Goal: Task Accomplishment & Management: Use online tool/utility

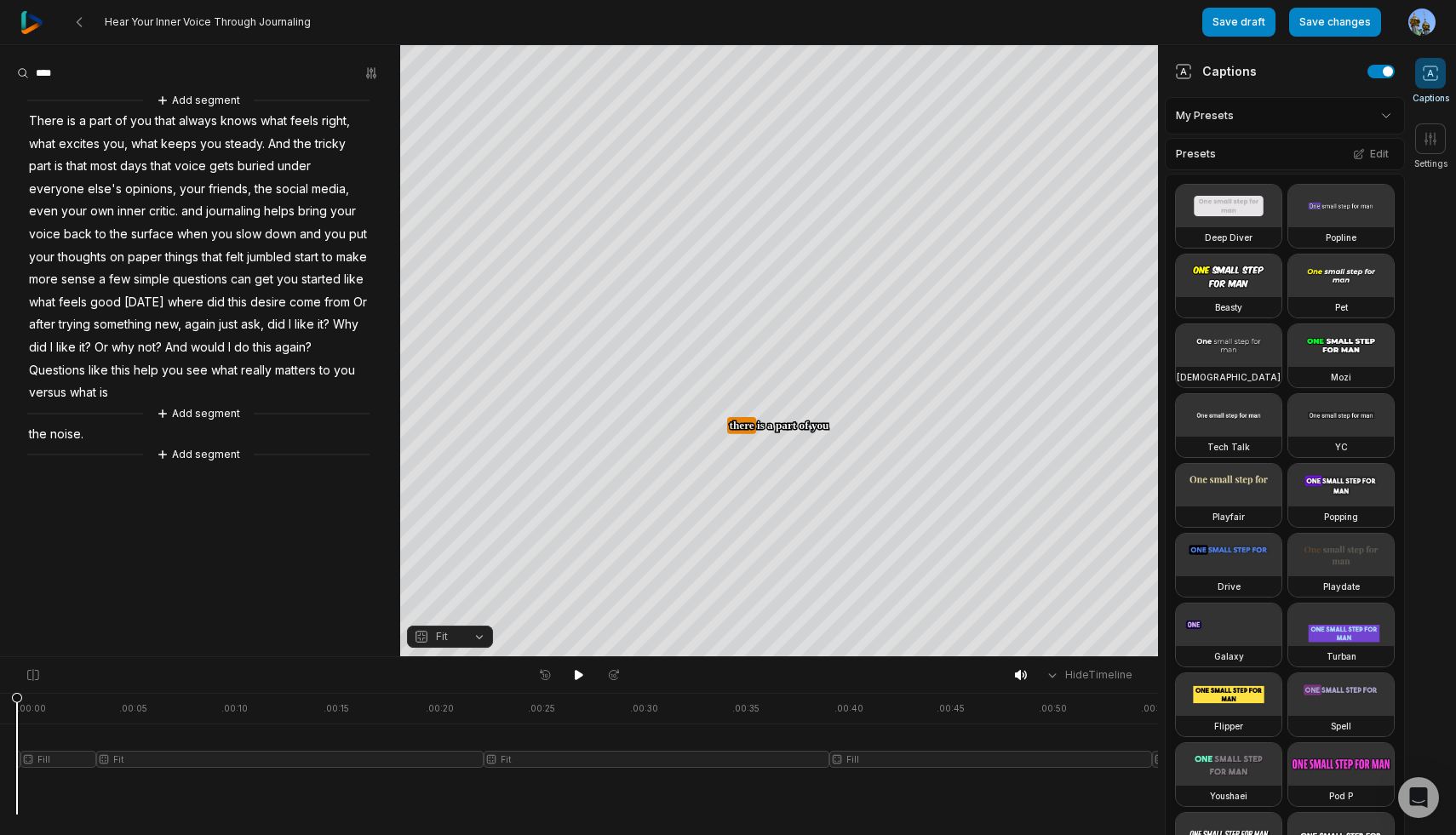
click at [35, 29] on img at bounding box center [32, 22] width 23 height 23
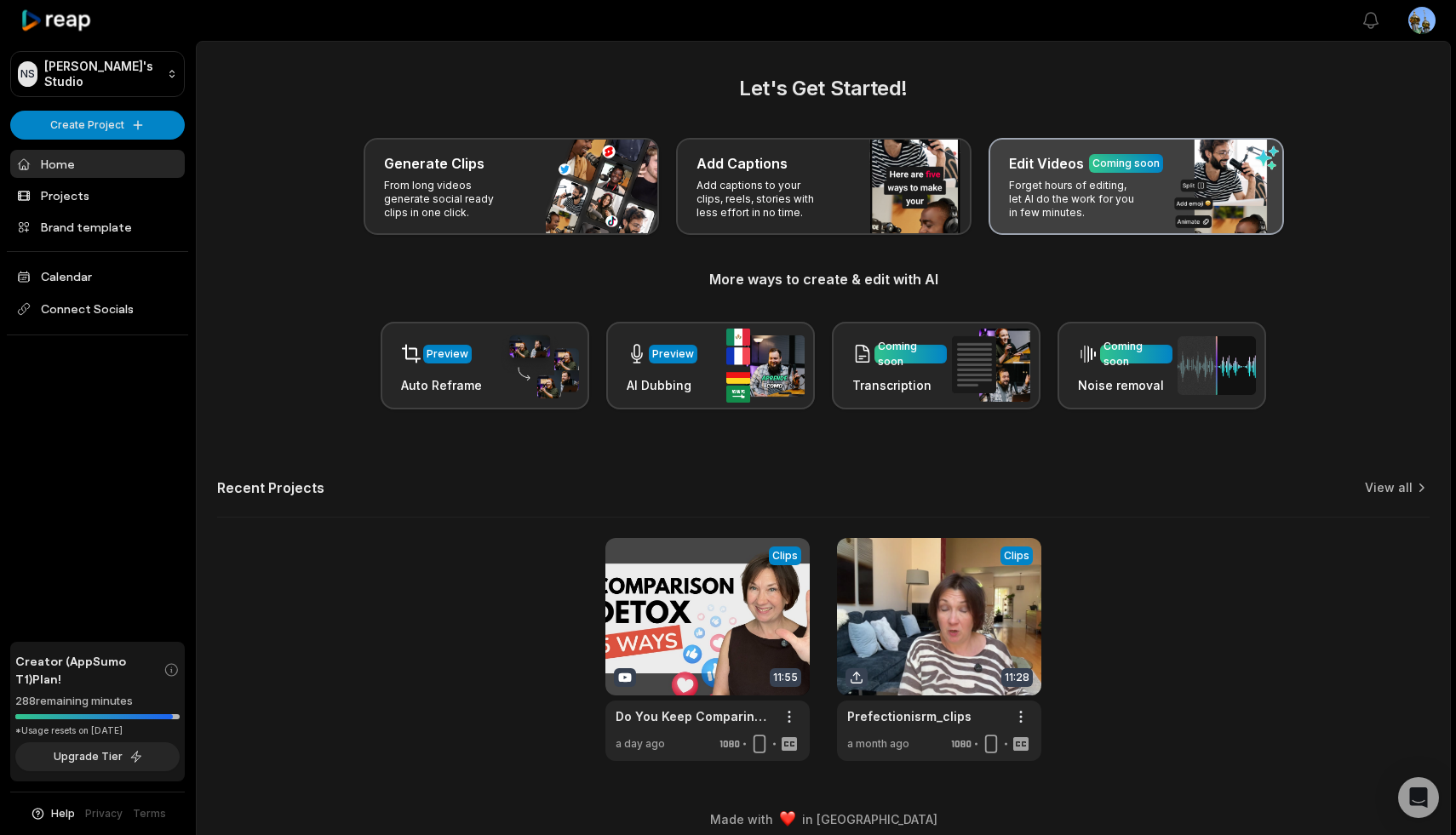
click at [1109, 185] on p "Forget hours of editing, let AI do the work for you in few minutes." at bounding box center [1075, 198] width 132 height 41
click at [1167, 179] on div "Edit Videos Coming soon Forget hours of editing, let AI do the work for you in …" at bounding box center [1136, 186] width 296 height 97
click at [1259, 147] on div "Edit Videos Coming soon Forget hours of editing, let AI do the work for you in …" at bounding box center [1136, 186] width 296 height 97
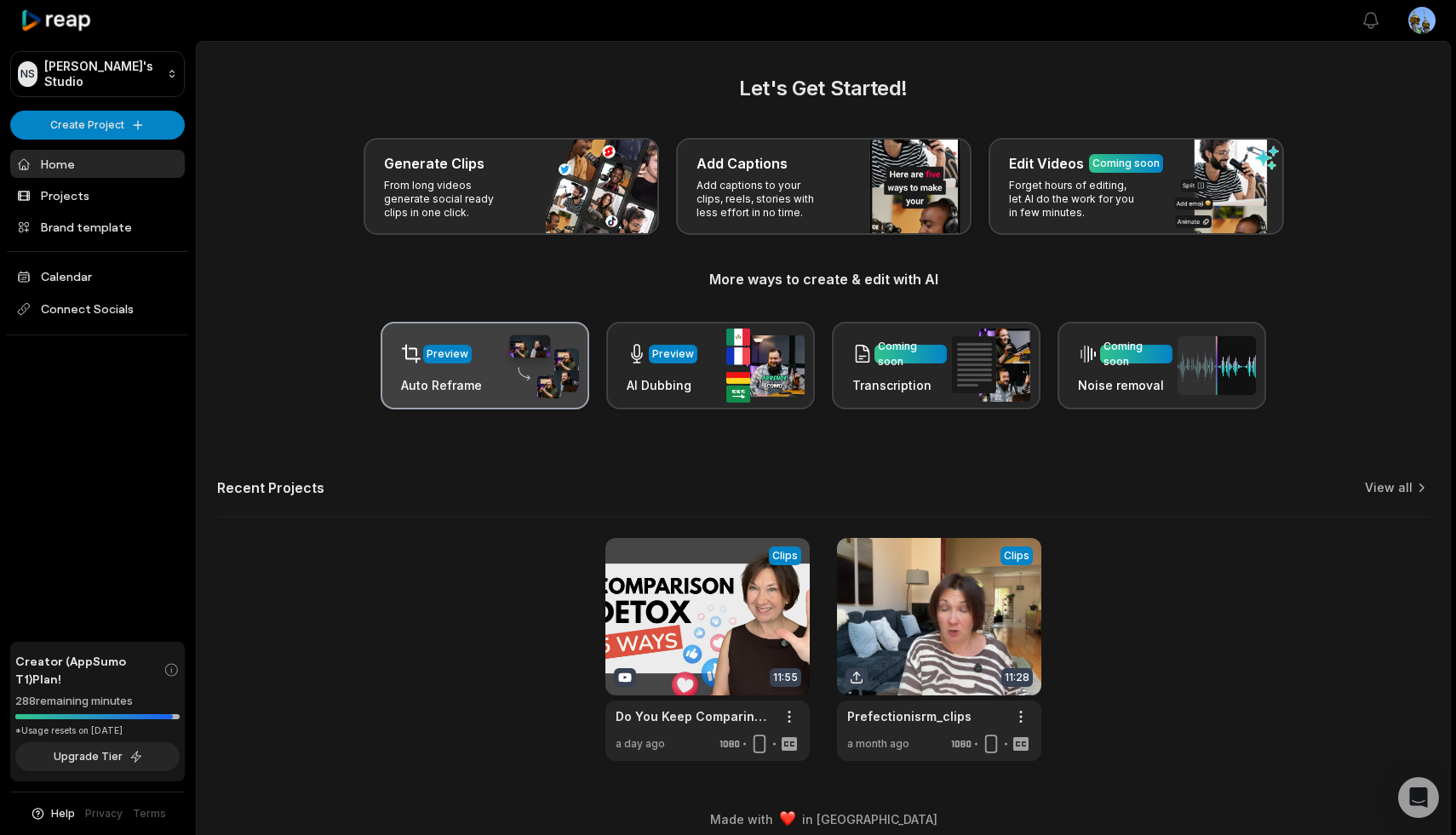
click at [458, 352] on div "Preview" at bounding box center [447, 354] width 41 height 16
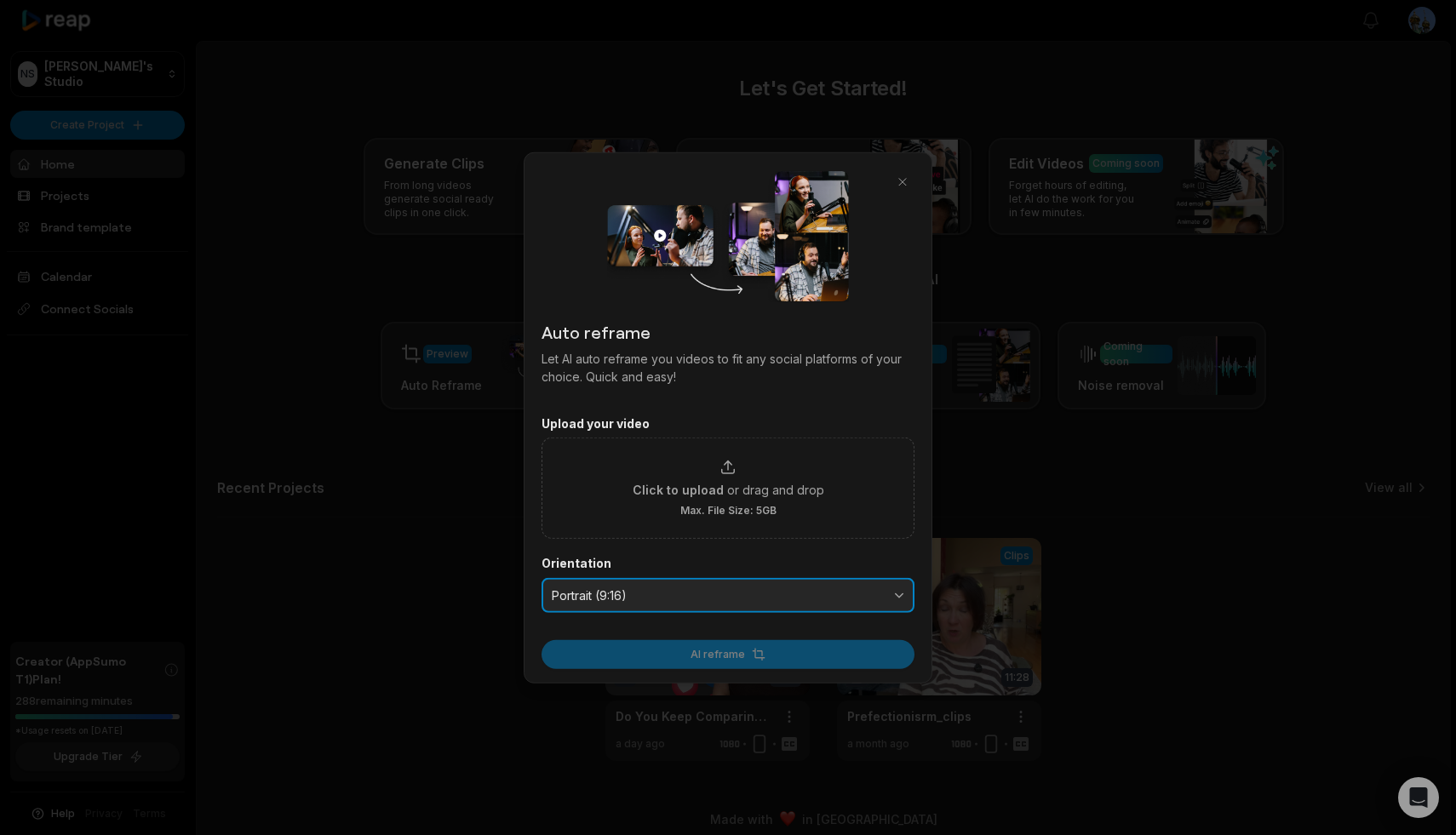
click at [904, 595] on button "Portrait (9:16)" at bounding box center [728, 595] width 373 height 35
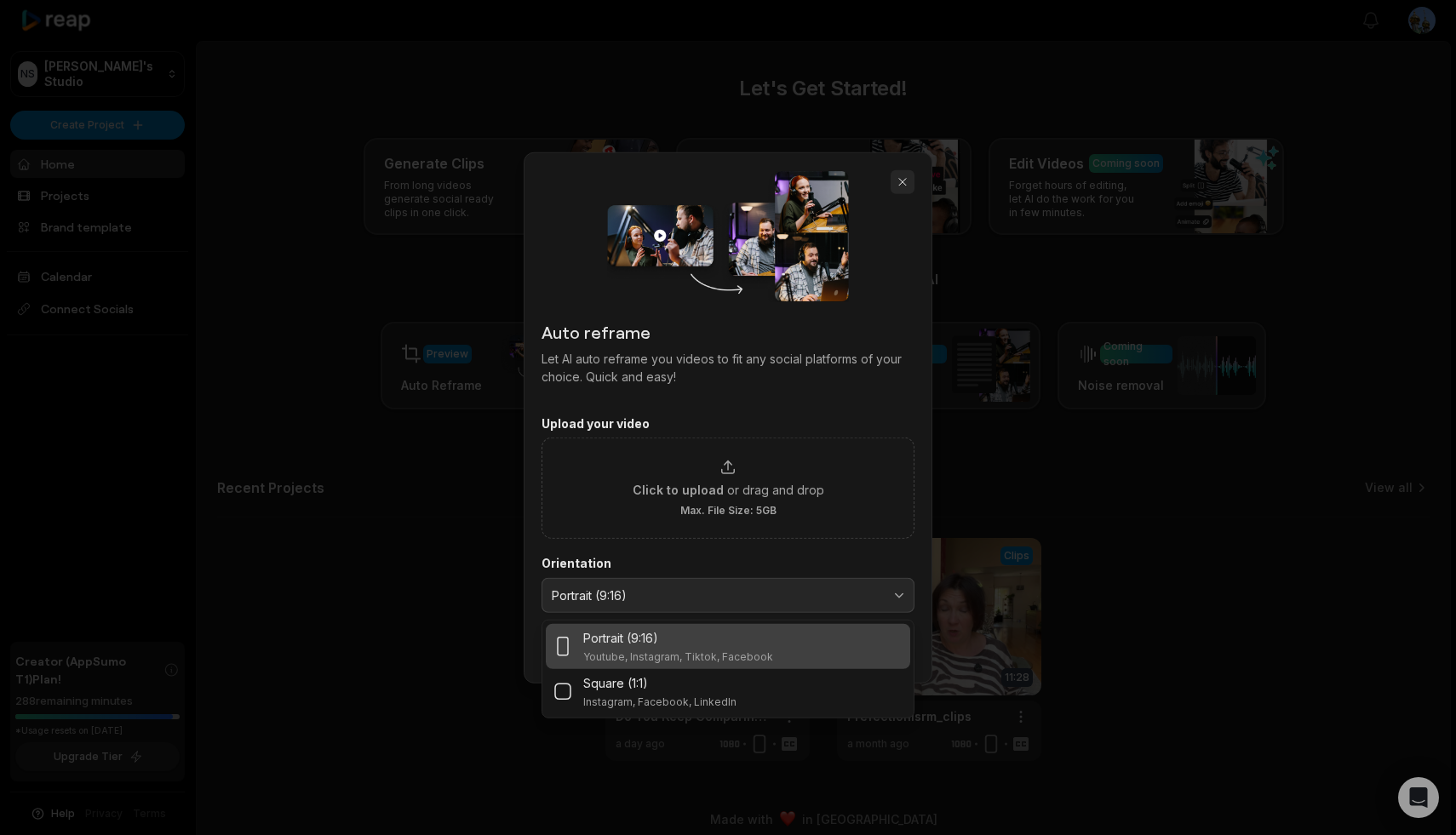
click at [903, 179] on button "button" at bounding box center [903, 182] width 24 height 24
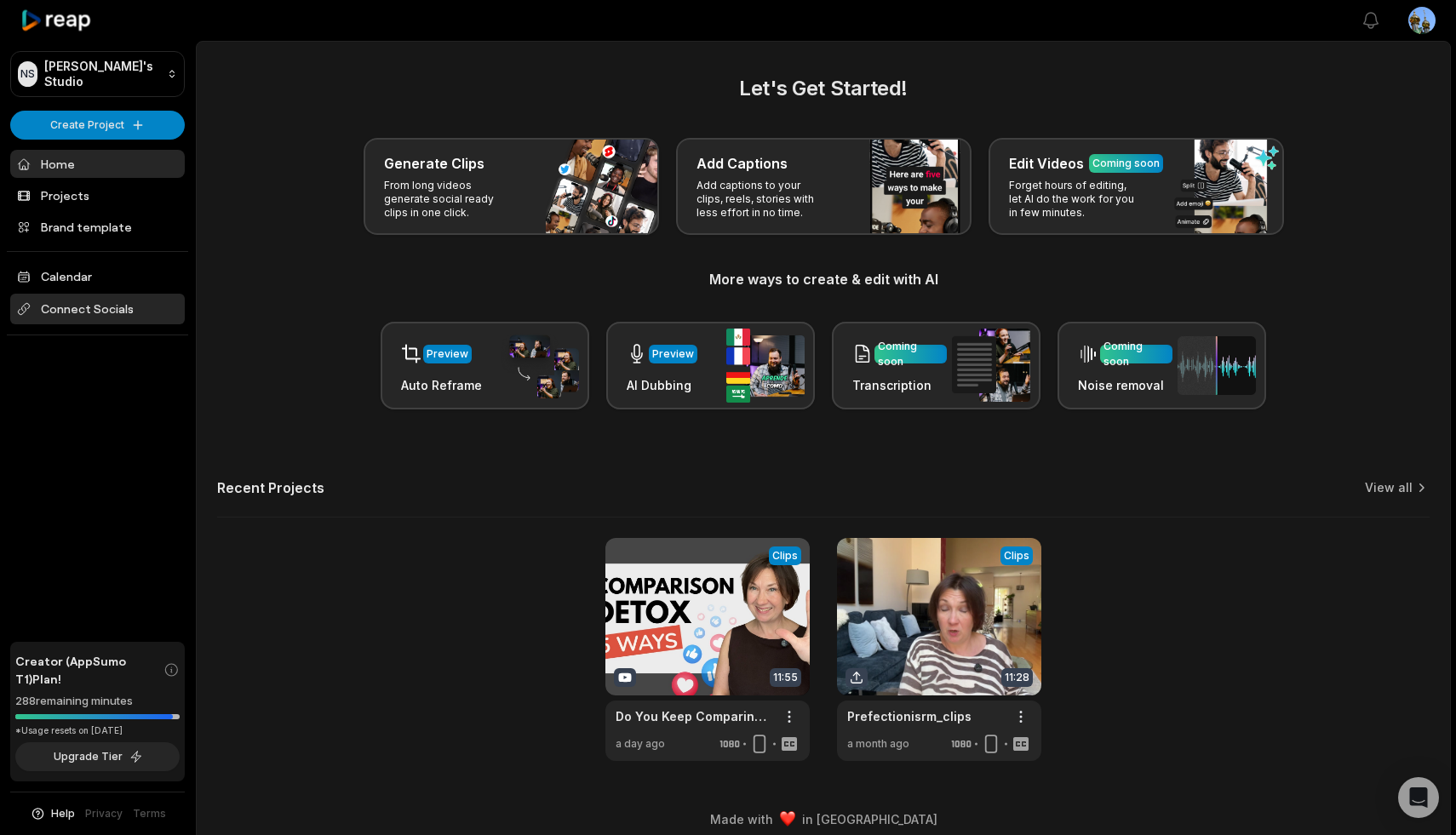
click at [97, 299] on span "Connect Socials" at bounding box center [97, 309] width 175 height 31
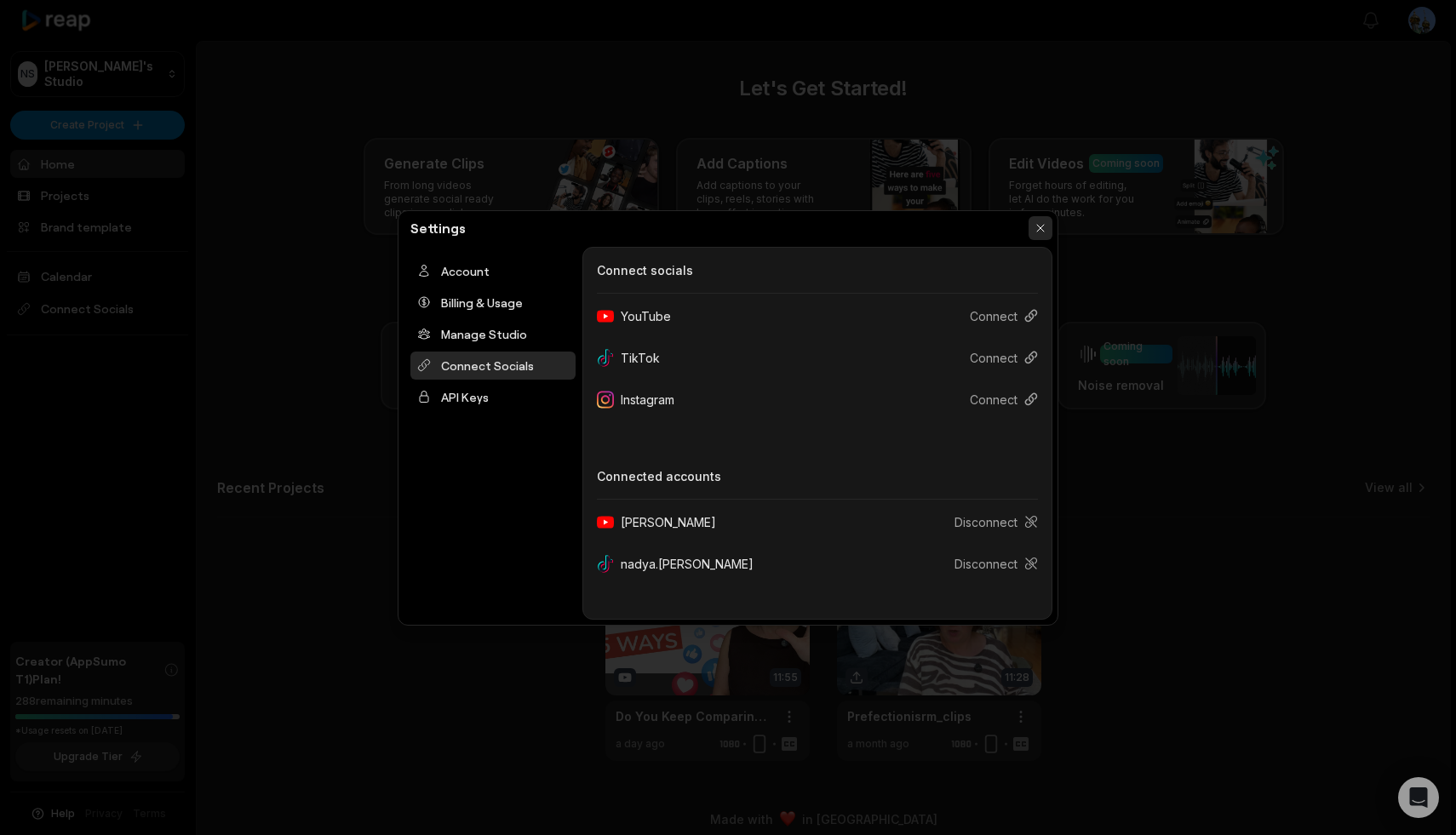
click at [1040, 223] on button "button" at bounding box center [1040, 228] width 24 height 24
